Goal: Find specific page/section: Find specific page/section

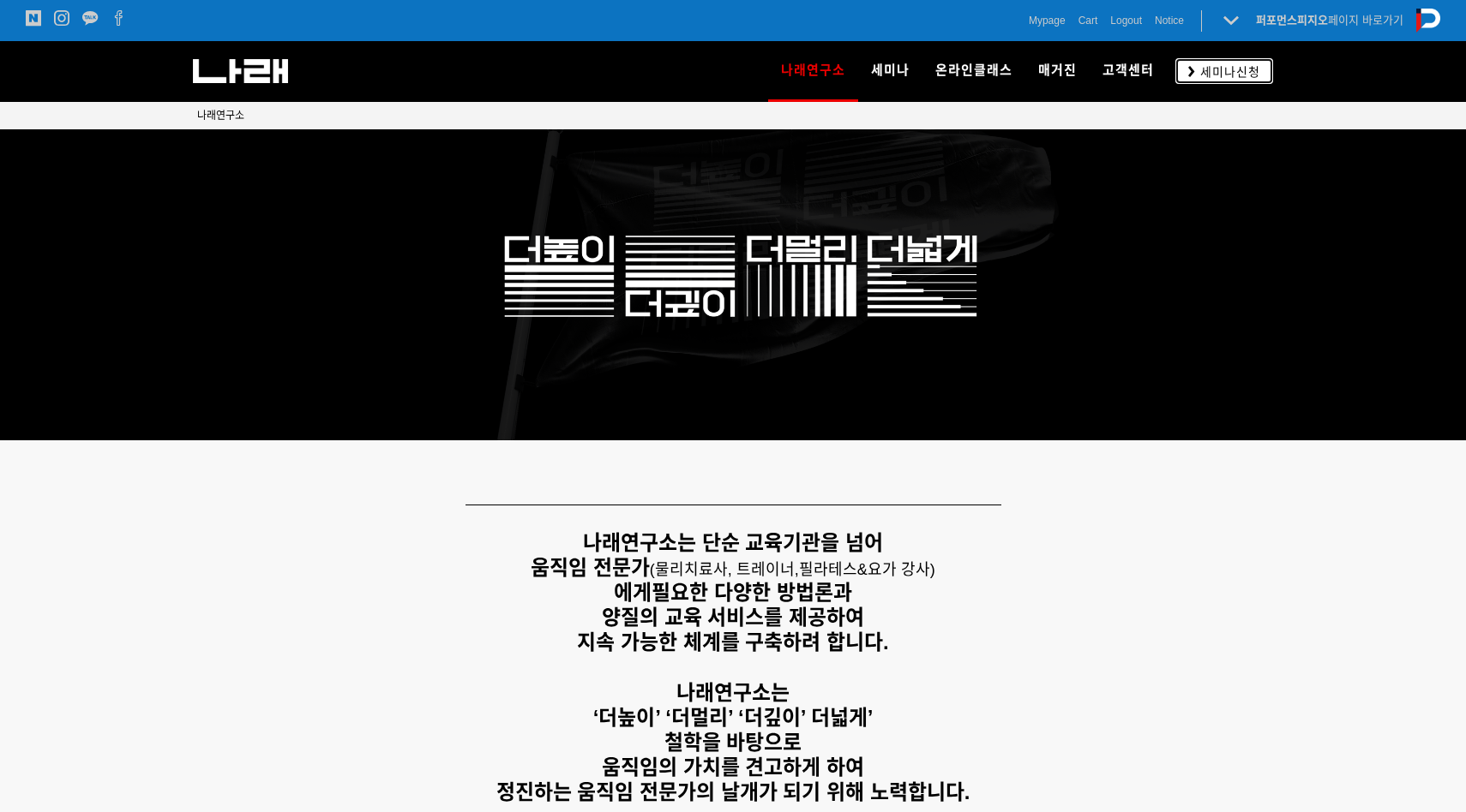
click at [1243, 73] on span "세미나신청" at bounding box center [1227, 72] width 65 height 17
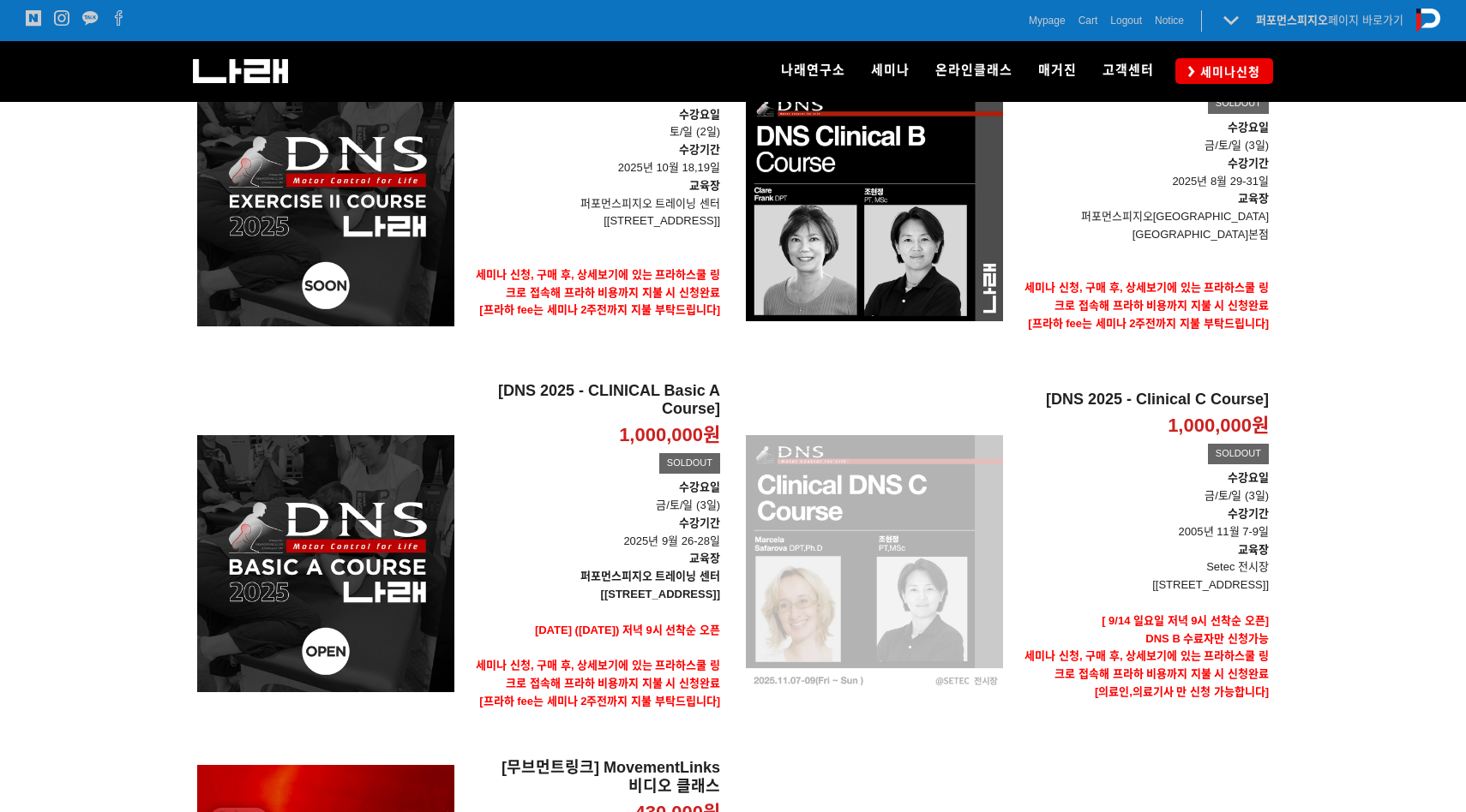
scroll to position [55, 0]
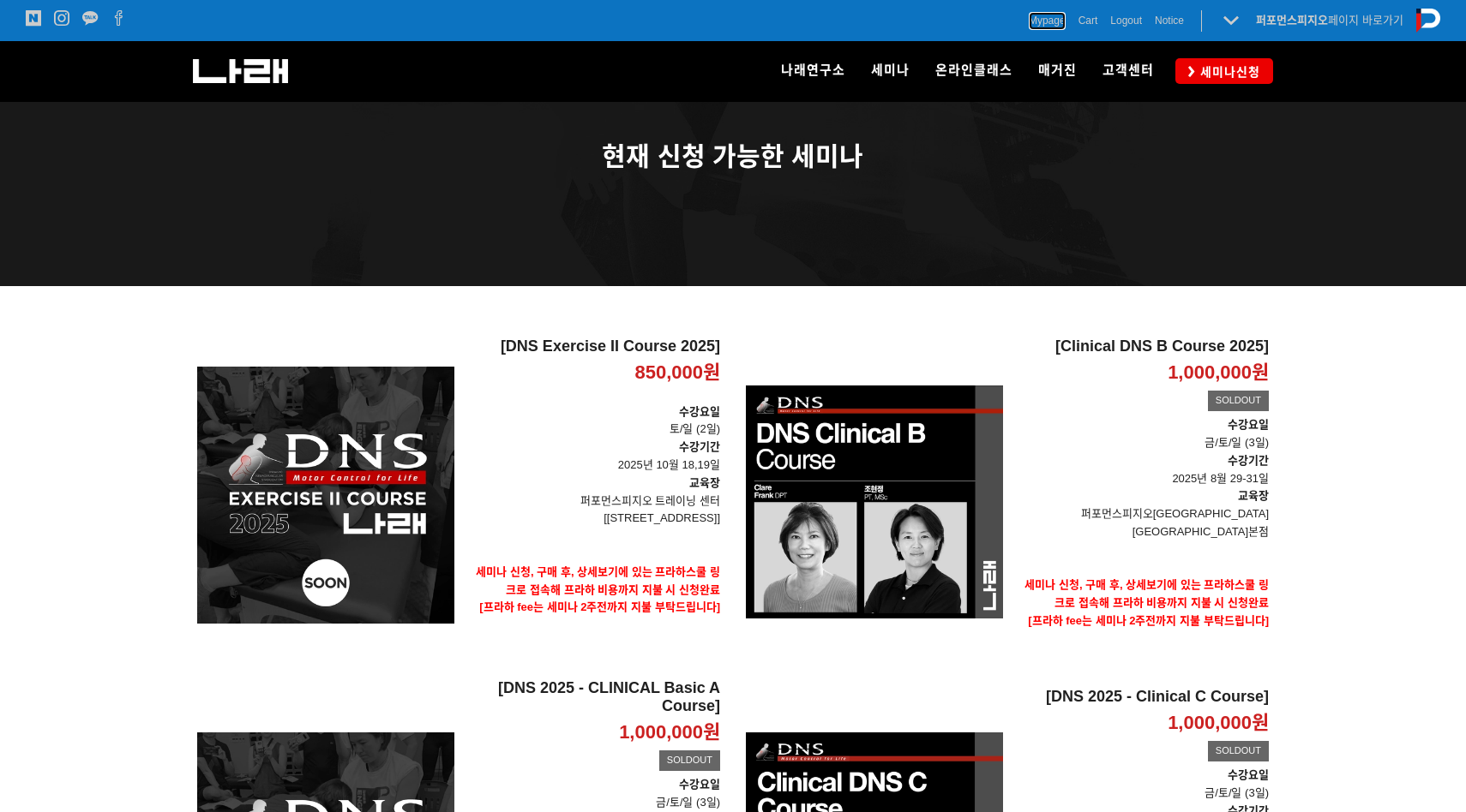
click at [1043, 26] on span "Mypage" at bounding box center [1047, 20] width 37 height 17
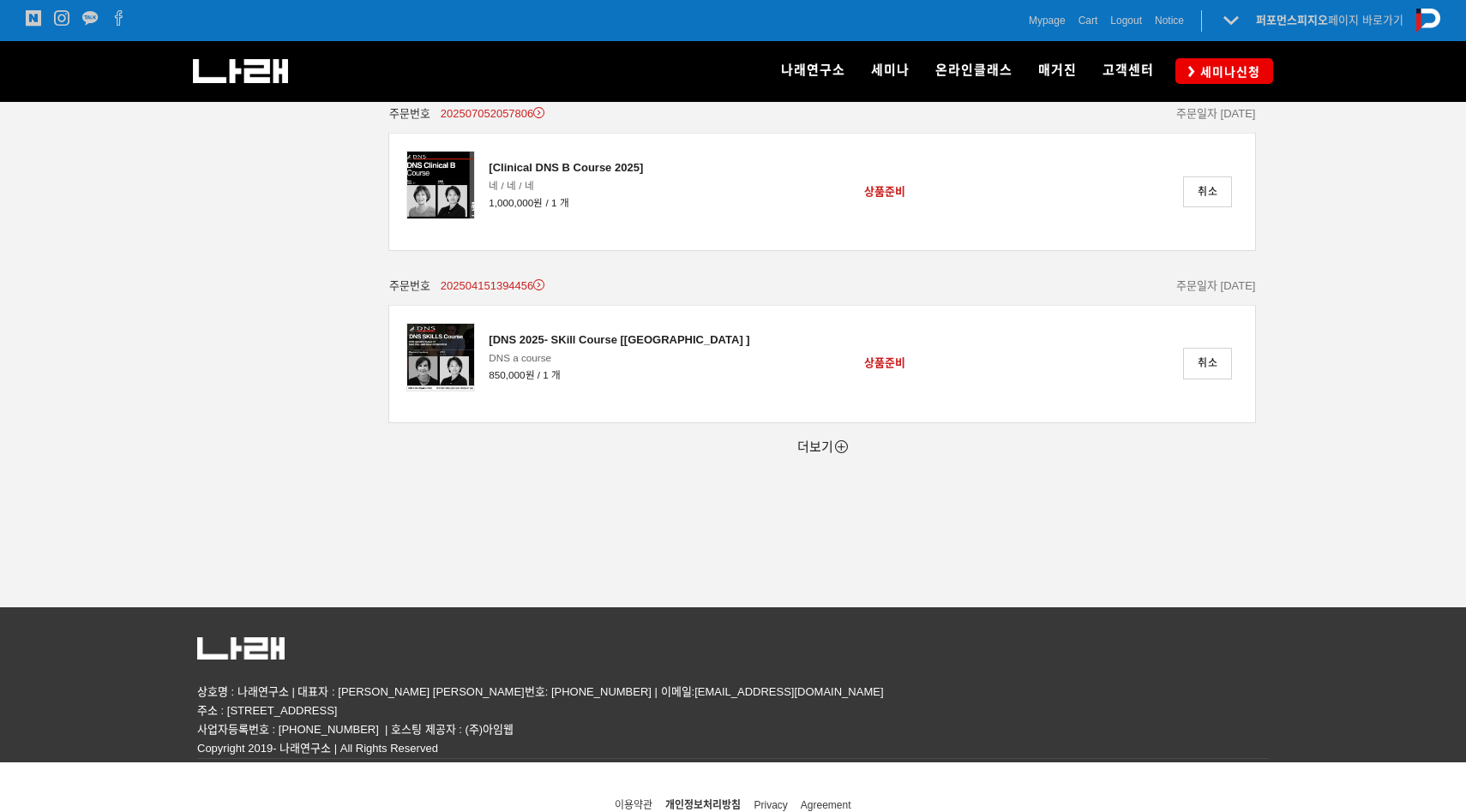
scroll to position [480, 0]
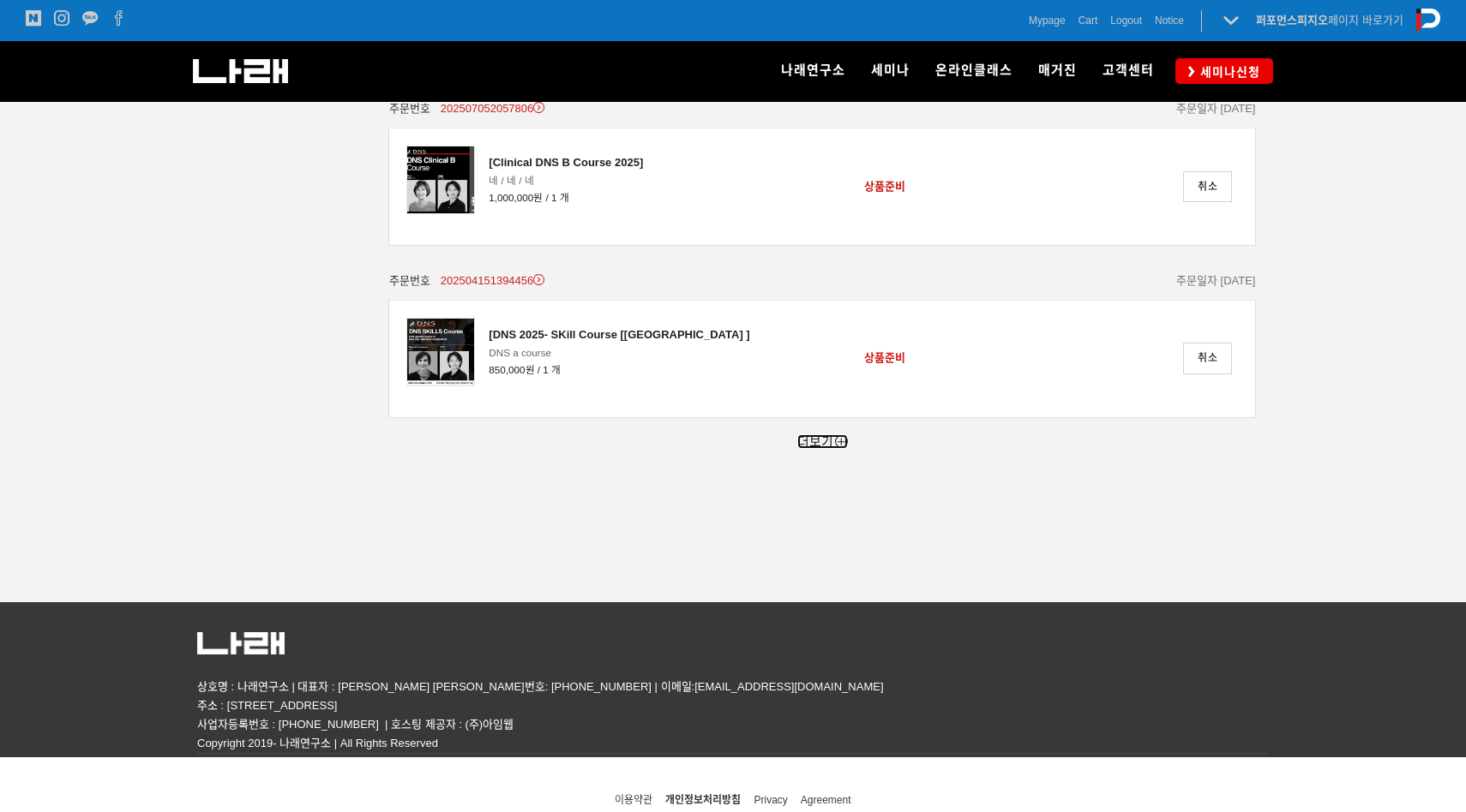
click at [826, 445] on link "더보기" at bounding box center [822, 441] width 51 height 14
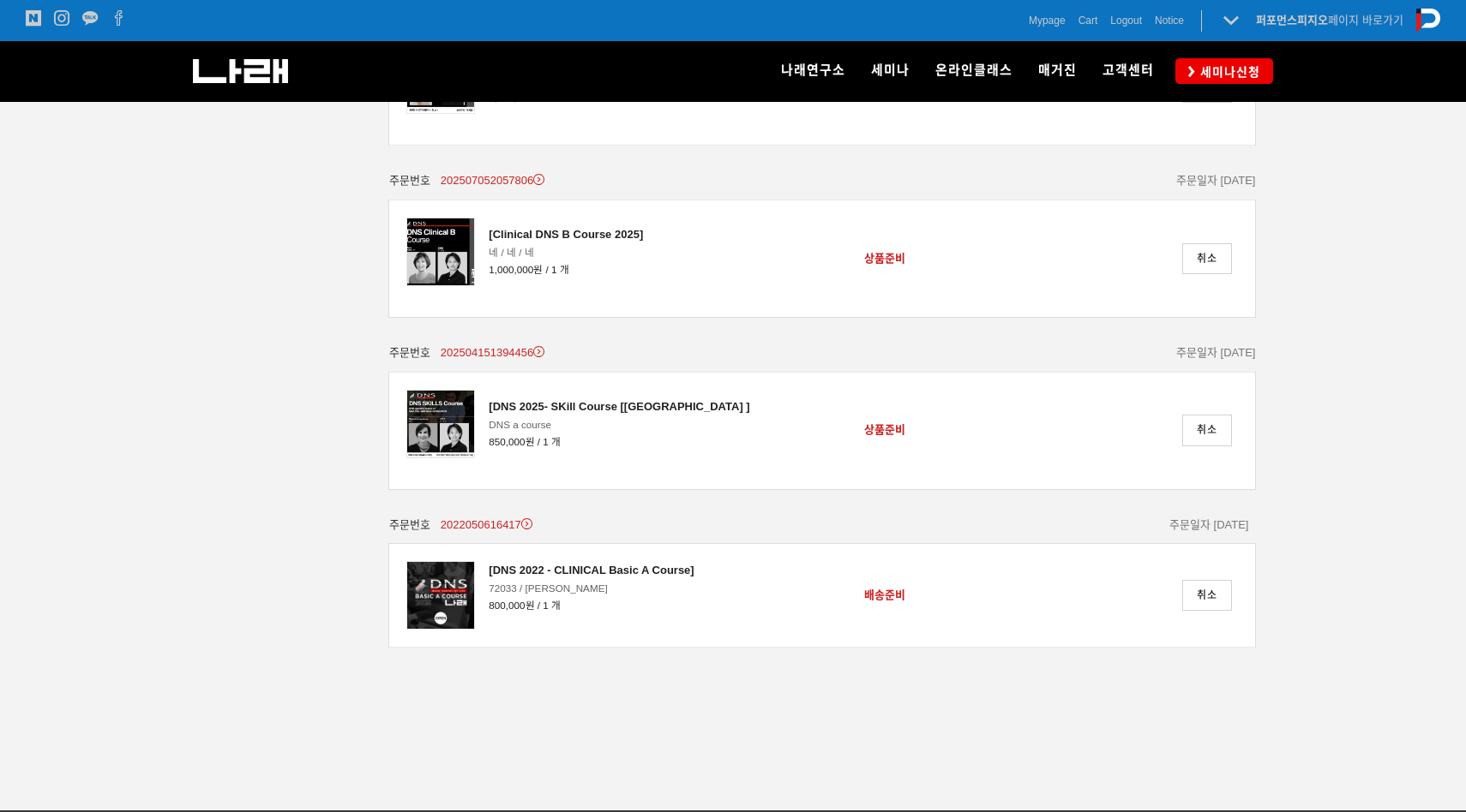
scroll to position [0, 0]
